Goal: Find specific page/section: Find specific page/section

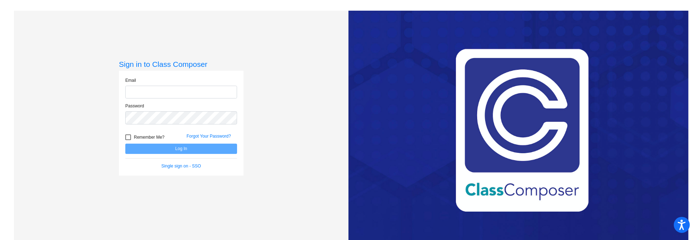
type input "[EMAIL_ADDRESS][DOMAIN_NAME]"
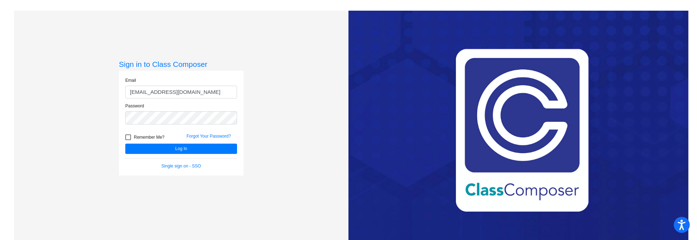
click at [184, 104] on div "Password" at bounding box center [181, 114] width 112 height 22
click at [123, 118] on div "Password" at bounding box center [181, 116] width 123 height 26
click at [125, 144] on button "Log In" at bounding box center [181, 149] width 112 height 10
drag, startPoint x: 316, startPoint y: 132, endPoint x: 303, endPoint y: 133, distance: 13.6
click at [317, 132] on div "Sign in to Class Composer Email [EMAIL_ADDRESS][DOMAIN_NAME] Password Remember …" at bounding box center [181, 131] width 335 height 240
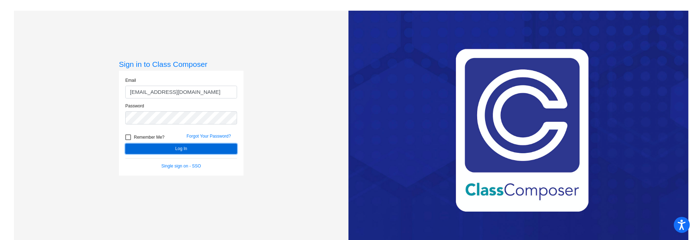
click at [145, 150] on button "Log In" at bounding box center [181, 149] width 112 height 10
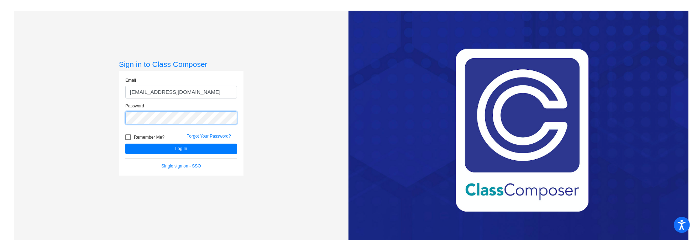
click at [119, 117] on div "Email jsanner@k12.wv.us Password Remember Me? Forgot Your Password? Log In Sing…" at bounding box center [181, 123] width 125 height 105
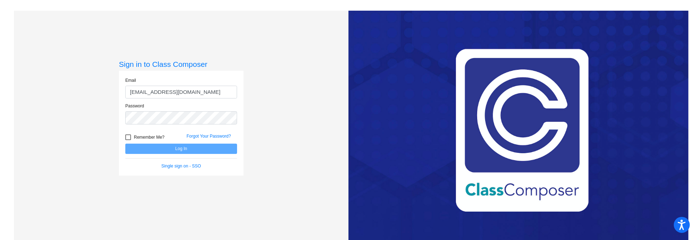
click at [313, 117] on div "Sign in to Class Composer Email [EMAIL_ADDRESS][DOMAIN_NAME] Password Remember …" at bounding box center [181, 131] width 335 height 240
click at [270, 170] on div "Sign in to Class Composer Email [EMAIL_ADDRESS][DOMAIN_NAME] Password Remember …" at bounding box center [181, 131] width 335 height 240
type input "[EMAIL_ADDRESS][DOMAIN_NAME]"
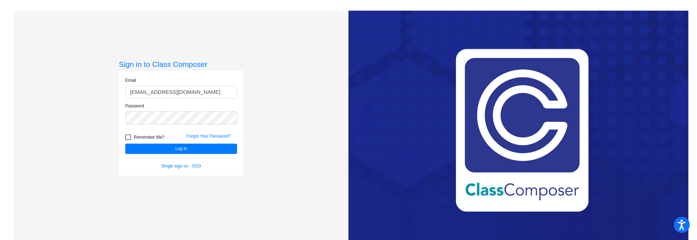
click at [257, 120] on div "Sign in to Class Composer Email [EMAIL_ADDRESS][DOMAIN_NAME] Password Remember …" at bounding box center [181, 131] width 335 height 240
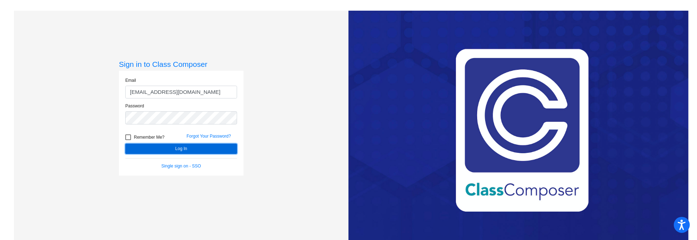
click at [153, 144] on button "Log In" at bounding box center [181, 149] width 112 height 10
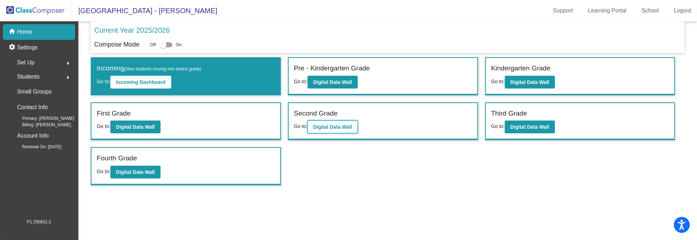
click at [337, 121] on button "Digital Data Wall" at bounding box center [333, 127] width 50 height 13
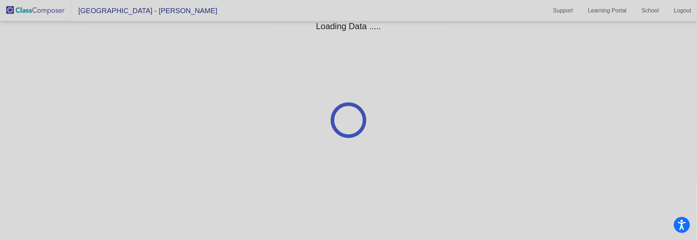
click at [337, 121] on circle at bounding box center [349, 120] width 44 height 44
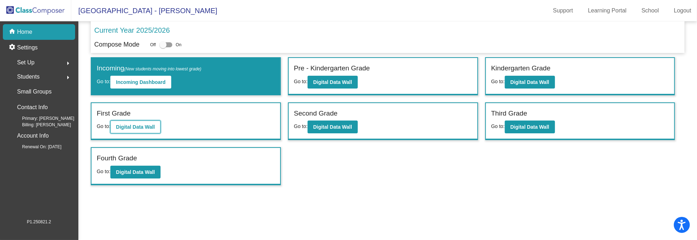
click at [137, 126] on b "Digital Data Wall" at bounding box center [135, 127] width 39 height 6
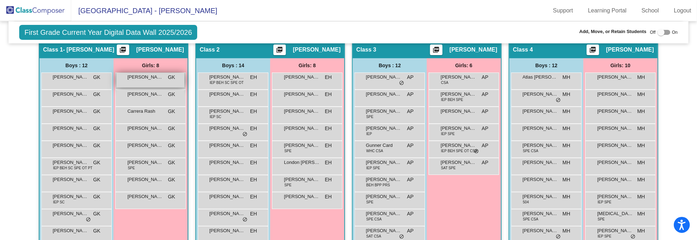
scroll to position [178, 0]
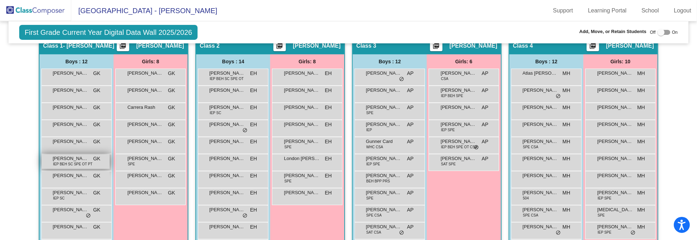
click at [78, 158] on span "[PERSON_NAME] [PERSON_NAME]" at bounding box center [71, 158] width 36 height 7
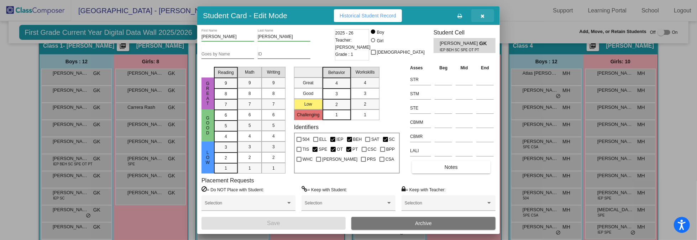
click at [482, 15] on icon "button" at bounding box center [483, 16] width 4 height 5
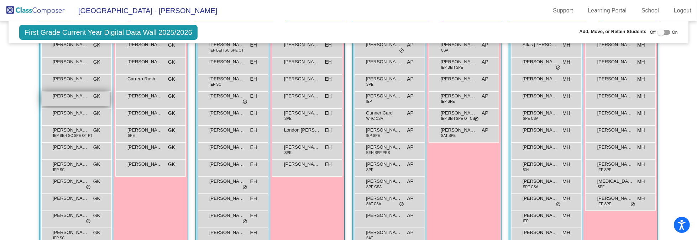
scroll to position [214, 0]
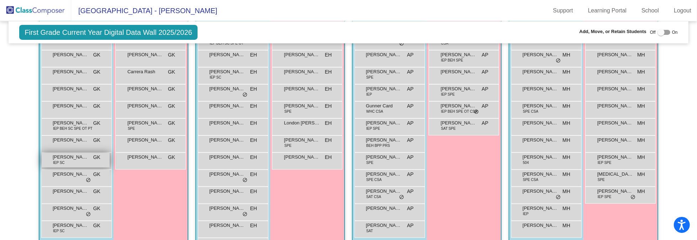
click at [80, 158] on span "[PERSON_NAME]" at bounding box center [71, 157] width 36 height 7
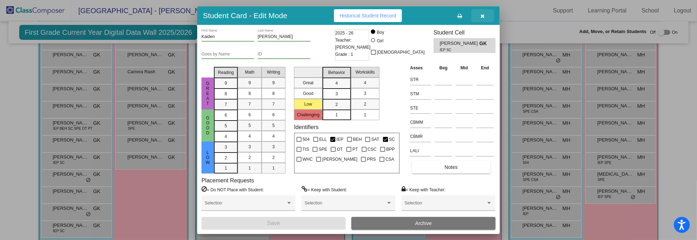
click at [484, 16] on icon "button" at bounding box center [483, 16] width 4 height 5
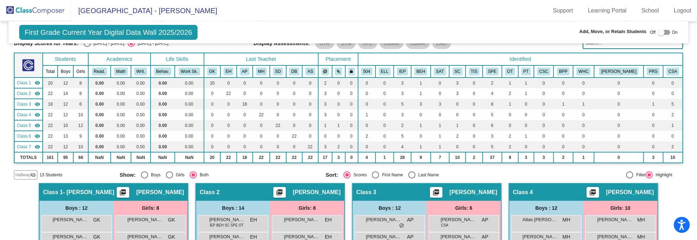
scroll to position [0, 0]
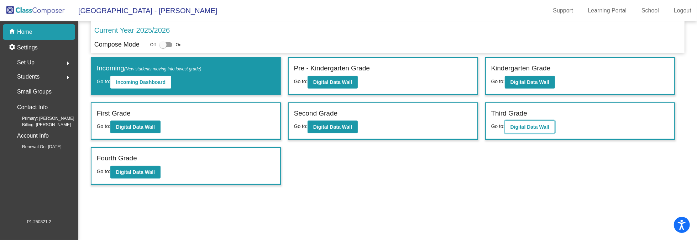
click at [536, 128] on b "Digital Data Wall" at bounding box center [530, 127] width 39 height 6
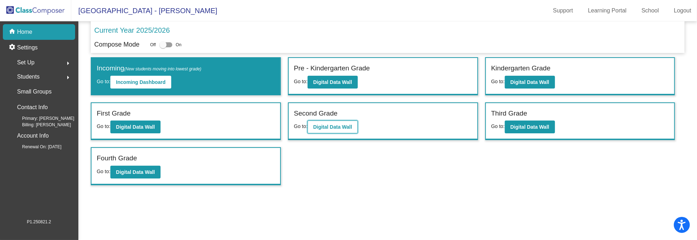
click at [335, 124] on b "Digital Data Wall" at bounding box center [332, 127] width 39 height 6
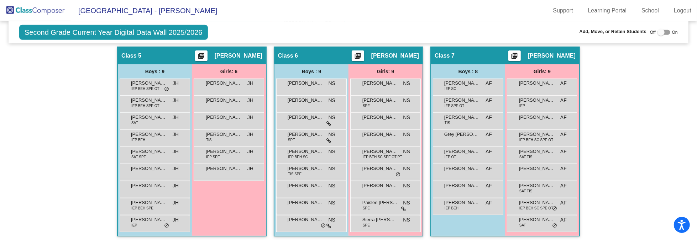
scroll to position [402, 0]
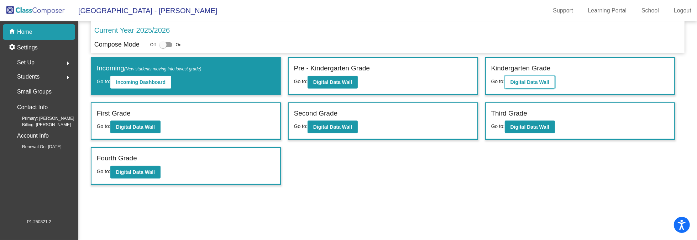
click at [532, 83] on b "Digital Data Wall" at bounding box center [530, 82] width 39 height 6
click at [142, 128] on b "Digital Data Wall" at bounding box center [135, 127] width 39 height 6
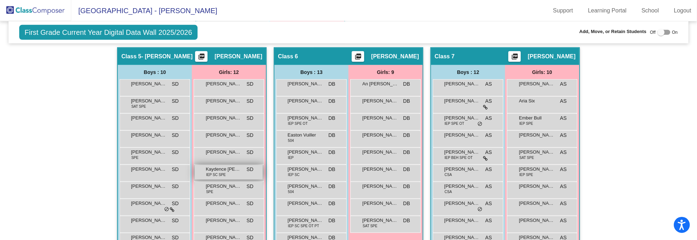
scroll to position [415, 0]
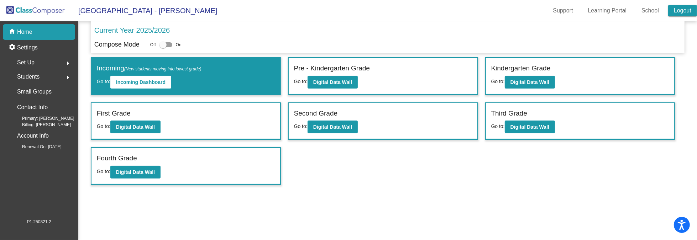
click at [686, 10] on link "Logout" at bounding box center [683, 10] width 29 height 11
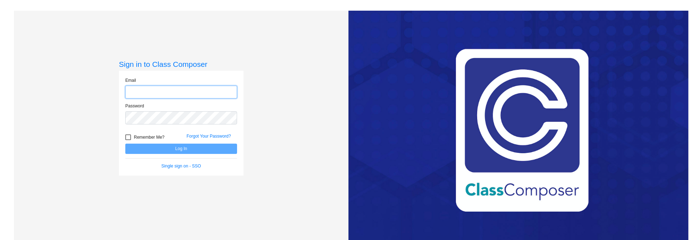
type input "[EMAIL_ADDRESS][DOMAIN_NAME]"
